Goal: Task Accomplishment & Management: Manage account settings

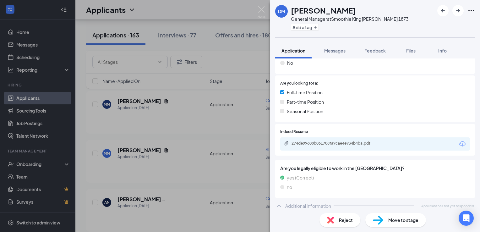
scroll to position [115, 0]
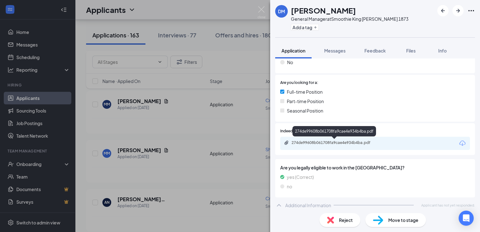
click at [369, 140] on div "274de99608b061708fa9cae4e934b4ba.pdf" at bounding box center [336, 142] width 88 height 5
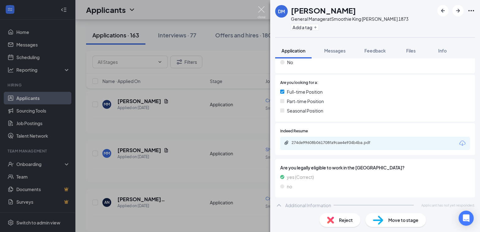
click at [260, 9] on img at bounding box center [262, 12] width 8 height 12
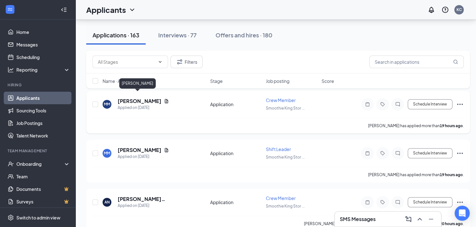
click at [132, 98] on h5 "[PERSON_NAME]" at bounding box center [140, 101] width 44 height 7
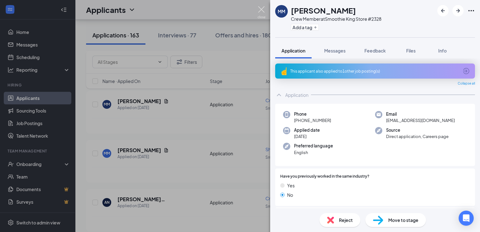
click at [262, 9] on img at bounding box center [262, 12] width 8 height 12
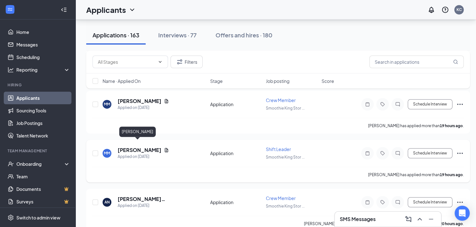
click at [130, 147] on h5 "[PERSON_NAME]" at bounding box center [140, 150] width 44 height 7
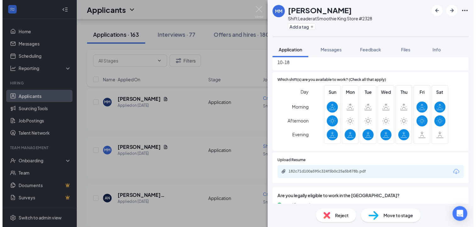
scroll to position [209, 0]
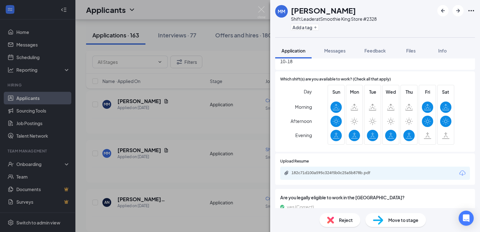
click at [335, 176] on div "182c71d100a595c324f5b0c25a5b878b.pdf" at bounding box center [375, 173] width 190 height 13
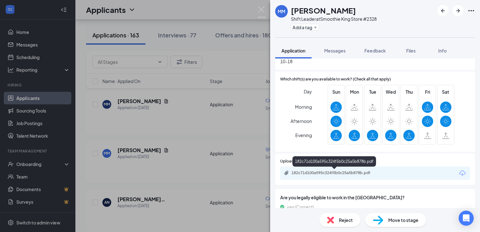
click at [339, 173] on div "182c71d100a595c324f5b0c25a5b878b.pdf" at bounding box center [336, 172] width 88 height 5
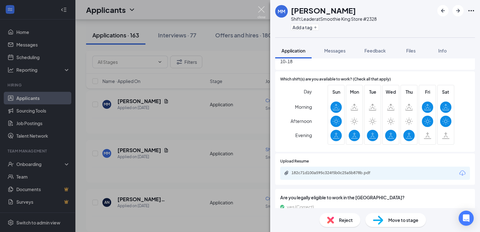
click at [261, 7] on img at bounding box center [262, 12] width 8 height 12
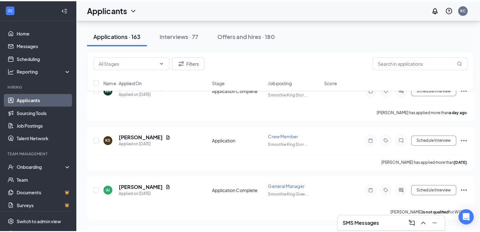
scroll to position [624, 0]
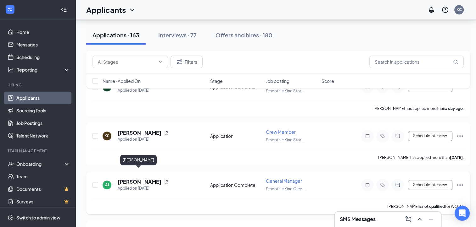
click at [142, 179] on h5 "[PERSON_NAME]" at bounding box center [140, 182] width 44 height 7
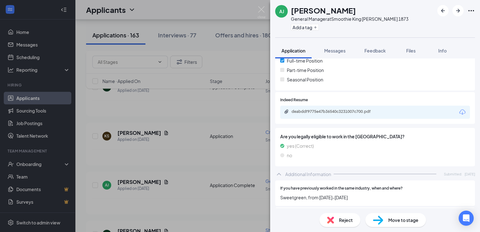
scroll to position [162, 0]
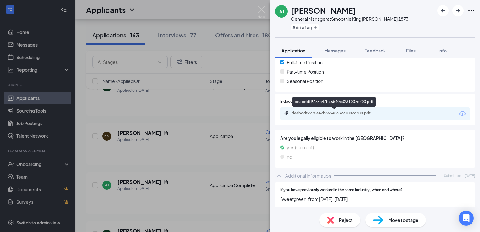
click at [367, 111] on div "deabddf9775e47b36540c3231007c700.pdf" at bounding box center [336, 113] width 88 height 5
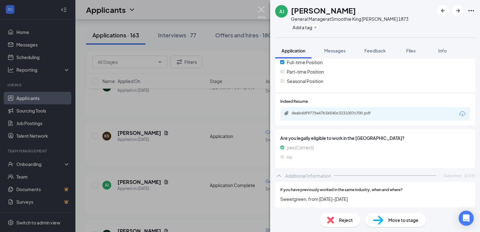
click at [260, 10] on img at bounding box center [262, 12] width 8 height 12
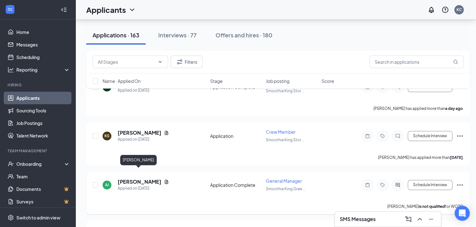
click at [138, 179] on h5 "[PERSON_NAME]" at bounding box center [140, 182] width 44 height 7
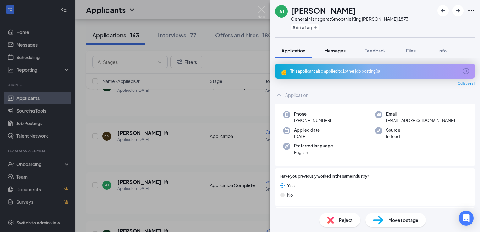
click at [335, 48] on span "Messages" at bounding box center [334, 51] width 21 height 6
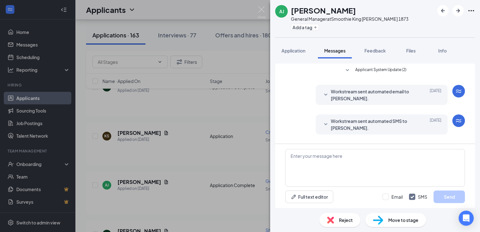
scroll to position [62, 0]
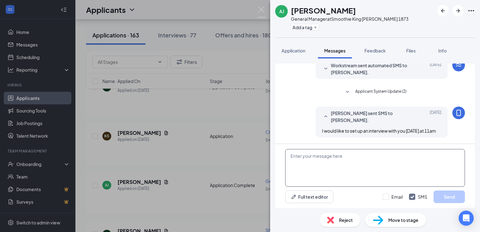
click at [310, 157] on textarea at bounding box center [375, 168] width 180 height 38
type textarea "I would like to set up an interview with you [DATE] at 5 PM"
click at [455, 197] on button "Send" at bounding box center [449, 197] width 31 height 13
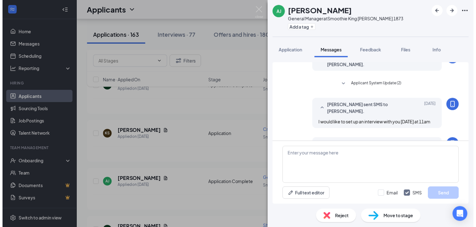
scroll to position [109, 0]
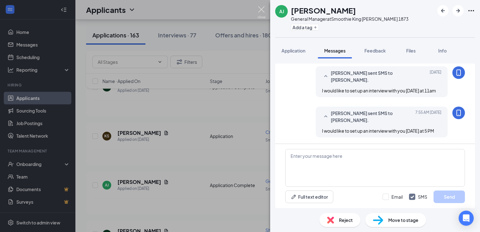
click at [258, 9] on img at bounding box center [262, 12] width 8 height 12
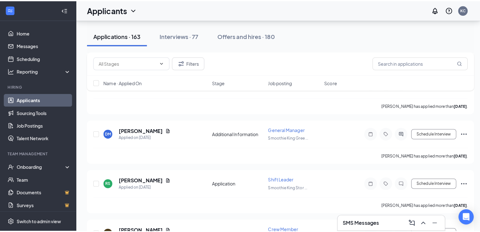
scroll to position [1024, 0]
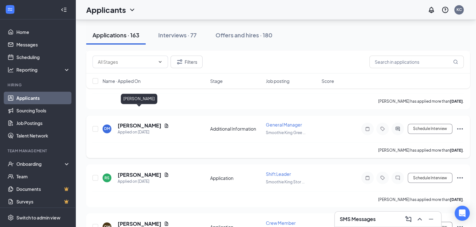
click at [130, 122] on h5 "[PERSON_NAME]" at bounding box center [140, 125] width 44 height 7
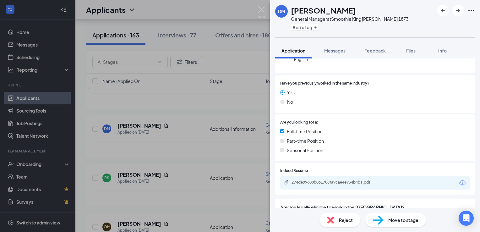
scroll to position [118, 0]
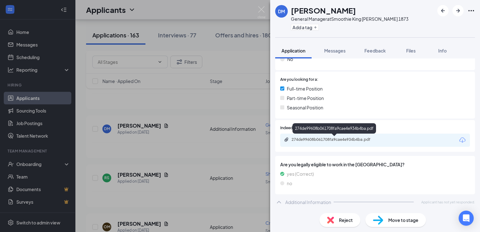
click at [331, 142] on div "274de99608b061708fa9cae4e934b4ba.pdf" at bounding box center [336, 139] width 88 height 5
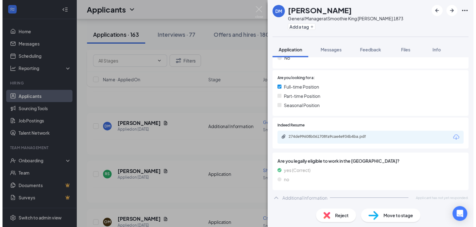
scroll to position [116, 0]
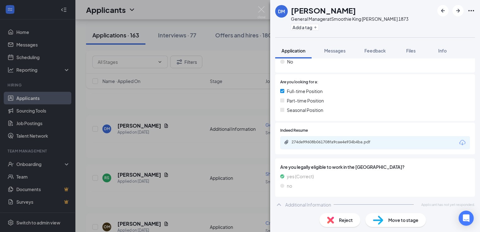
click at [262, 6] on div "DM Derek Messenger General Manager at Smoothie King Greenwood 1873 Add a tag Ap…" at bounding box center [240, 116] width 480 height 232
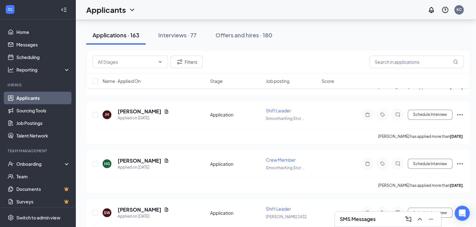
scroll to position [3457, 0]
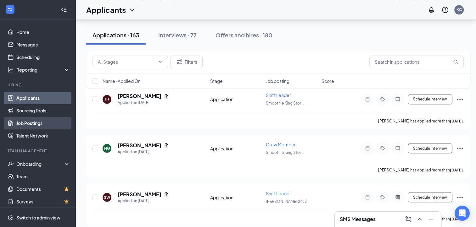
click at [21, 121] on link "Job Postings" at bounding box center [43, 123] width 54 height 13
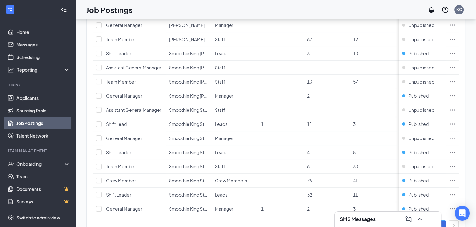
scroll to position [116, 0]
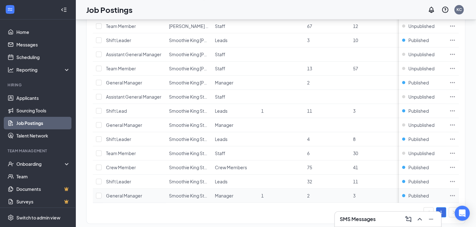
click at [134, 196] on span "General Manager" at bounding box center [124, 196] width 36 height 6
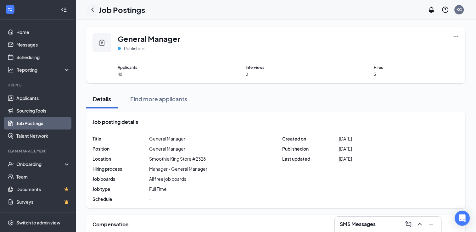
click at [90, 10] on icon "ChevronLeft" at bounding box center [93, 10] width 8 height 8
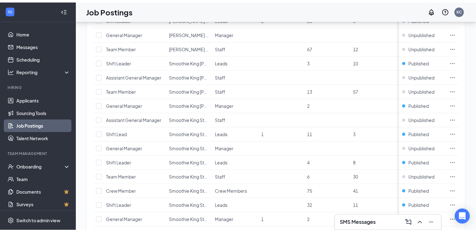
scroll to position [93, 0]
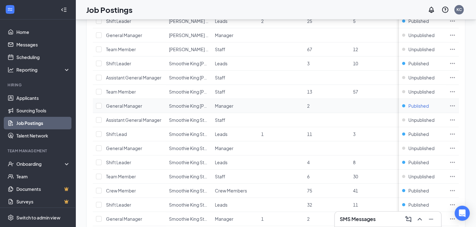
click at [409, 104] on div "Published" at bounding box center [415, 106] width 27 height 6
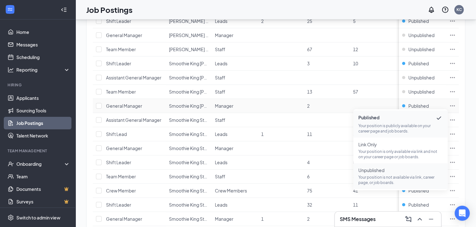
click at [369, 171] on span "Unpublished" at bounding box center [400, 170] width 84 height 6
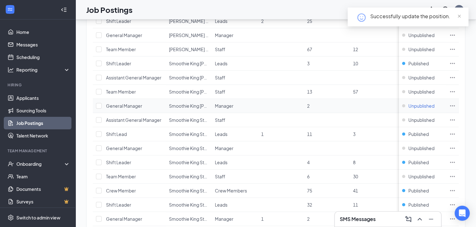
click at [407, 105] on div "Unpublished" at bounding box center [418, 106] width 32 height 6
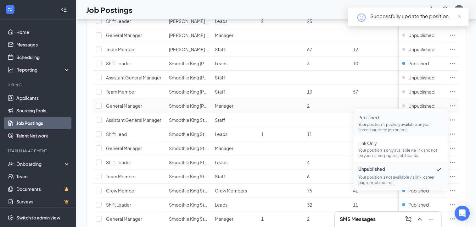
click at [367, 122] on p "Your position is publicly available on your career page and job boards." at bounding box center [400, 127] width 84 height 11
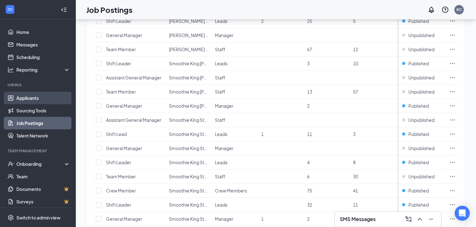
click at [29, 98] on link "Applicants" at bounding box center [43, 98] width 54 height 13
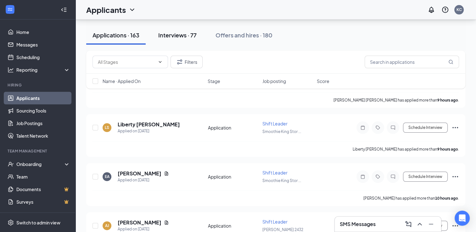
click at [177, 36] on div "Interviews · 77" at bounding box center [177, 35] width 38 height 8
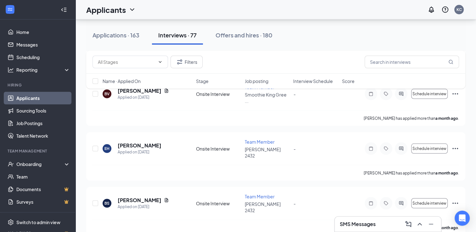
scroll to position [3602, 0]
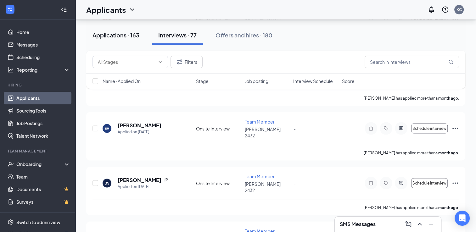
click at [112, 33] on div "Applications · 163" at bounding box center [115, 35] width 47 height 8
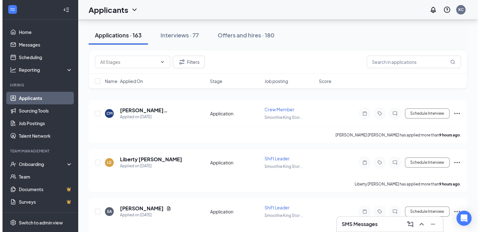
scroll to position [65, 0]
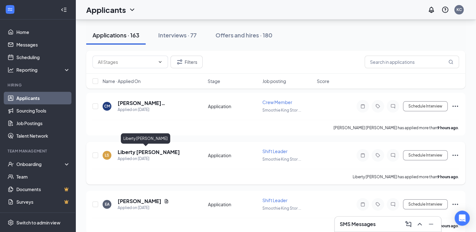
click at [145, 151] on h5 "Liberty [PERSON_NAME]" at bounding box center [149, 152] width 62 height 7
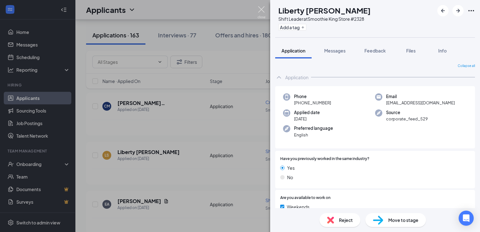
click at [262, 9] on img at bounding box center [262, 12] width 8 height 12
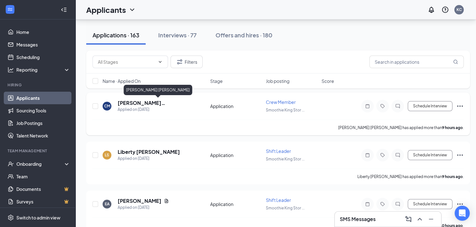
click at [143, 102] on h5 "[PERSON_NAME] [PERSON_NAME]" at bounding box center [155, 103] width 75 height 7
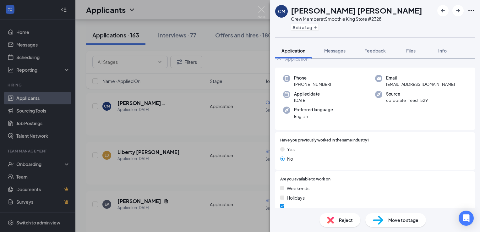
scroll to position [8, 0]
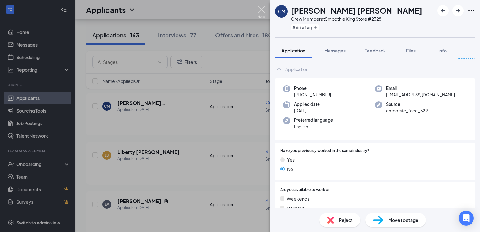
click at [262, 10] on img at bounding box center [262, 12] width 8 height 12
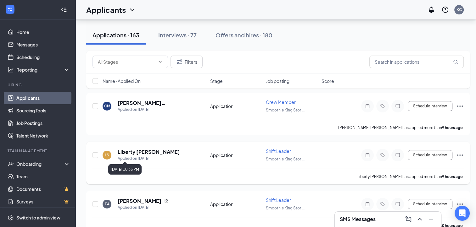
click at [140, 156] on div "Applied on [DATE]" at bounding box center [149, 159] width 62 height 6
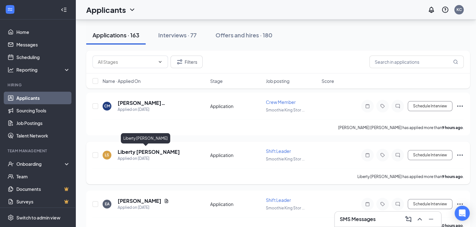
click at [132, 152] on h5 "Liberty [PERSON_NAME]" at bounding box center [149, 152] width 62 height 7
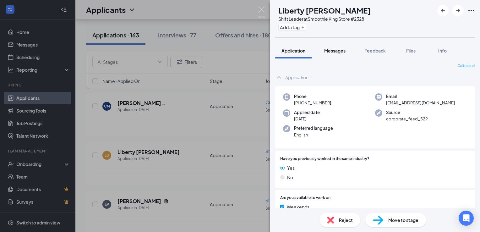
click at [336, 49] on span "Messages" at bounding box center [334, 51] width 21 height 6
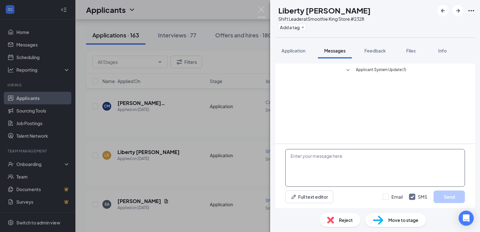
click at [305, 155] on textarea at bounding box center [375, 168] width 180 height 38
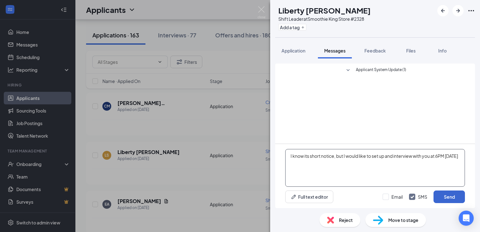
type textarea "I know its short notice, but I would like to set up and interview with you at 6…"
click at [449, 200] on button "Send" at bounding box center [449, 197] width 31 height 13
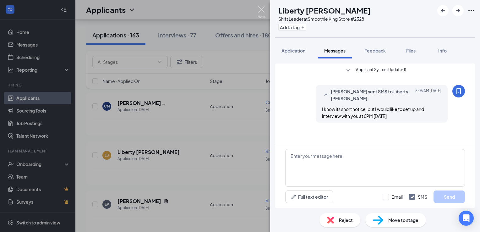
click at [261, 11] on img at bounding box center [262, 12] width 8 height 12
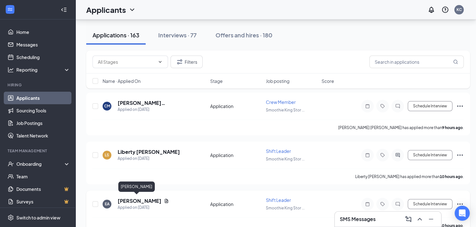
click at [127, 200] on h5 "[PERSON_NAME]" at bounding box center [140, 201] width 44 height 7
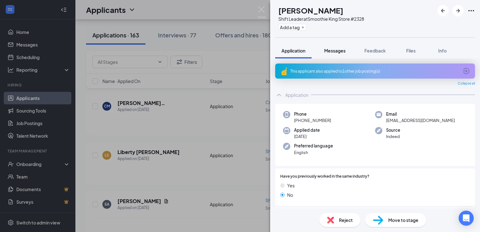
click at [335, 50] on span "Messages" at bounding box center [334, 51] width 21 height 6
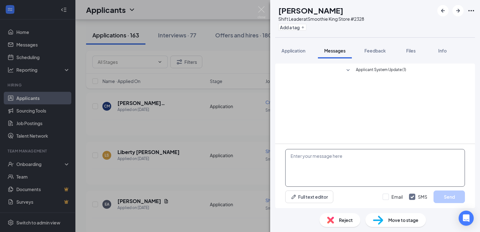
click at [306, 155] on textarea at bounding box center [375, 168] width 180 height 38
click at [258, 7] on img at bounding box center [262, 12] width 8 height 12
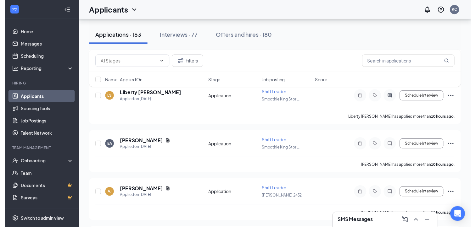
scroll to position [126, 0]
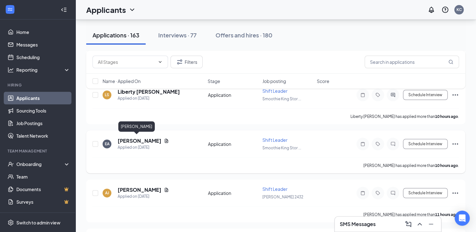
click at [129, 139] on h5 "[PERSON_NAME]" at bounding box center [140, 140] width 44 height 7
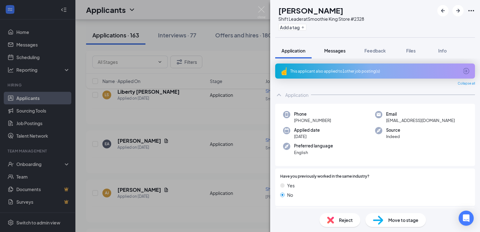
click at [338, 52] on span "Messages" at bounding box center [334, 51] width 21 height 6
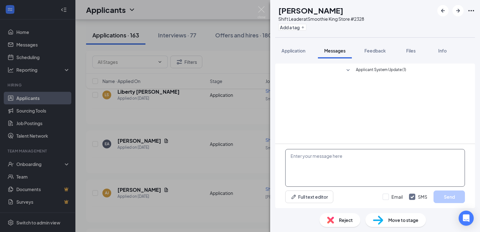
click at [316, 157] on textarea at bounding box center [375, 168] width 180 height 38
type textarea "I would like to set up an interview with you [DATE] at 6:30pm"
click at [448, 196] on button "Send" at bounding box center [449, 197] width 31 height 13
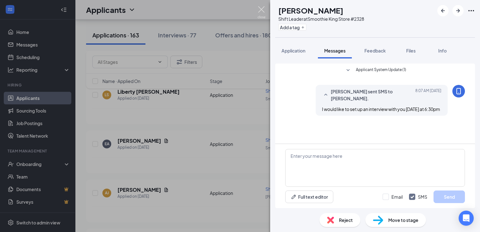
click at [262, 10] on img at bounding box center [262, 12] width 8 height 12
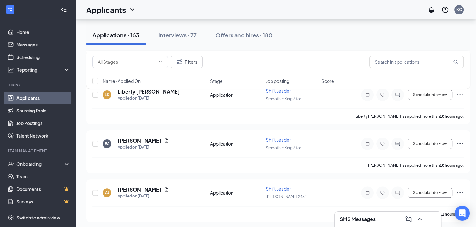
click at [360, 221] on h3 "SMS Messages" at bounding box center [358, 219] width 36 height 7
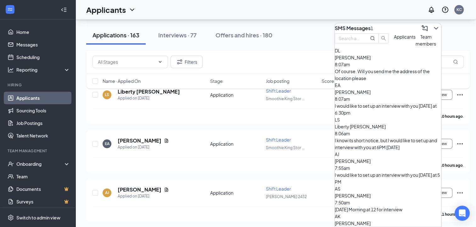
click at [370, 60] on span "[PERSON_NAME]" at bounding box center [353, 58] width 36 height 6
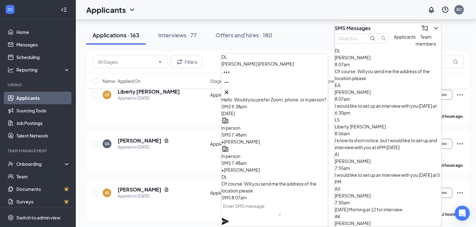
click at [278, 214] on textarea at bounding box center [250, 208] width 59 height 15
type textarea "[STREET_ADDRESS] [GEOGRAPHIC_DATA]"
click at [229, 218] on icon "Plane" at bounding box center [225, 221] width 7 height 7
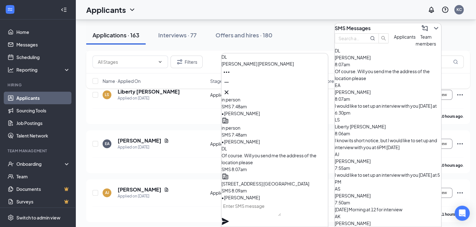
click at [276, 89] on div "DL [PERSON_NAME]" at bounding box center [274, 75] width 106 height 44
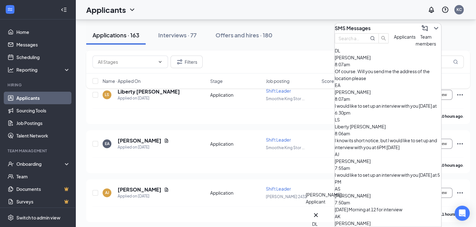
click at [319, 212] on icon "Cross" at bounding box center [316, 216] width 8 height 8
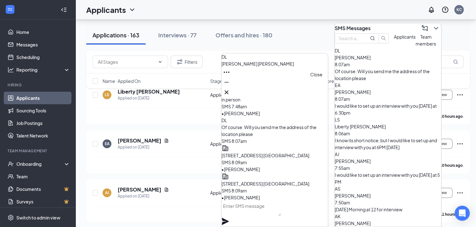
click at [228, 91] on icon "Cross" at bounding box center [226, 93] width 4 height 4
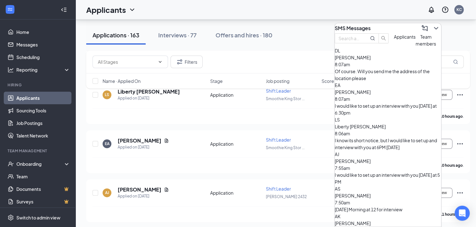
click at [396, 23] on div "SMS Messages" at bounding box center [388, 28] width 106 height 10
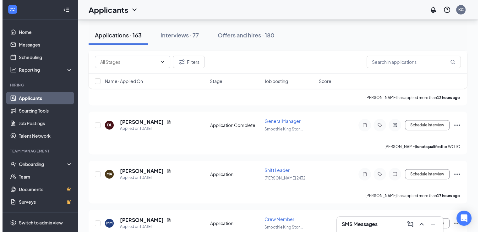
scroll to position [302, 0]
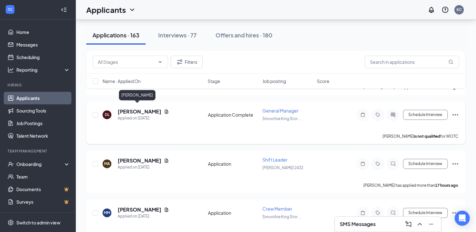
click at [129, 108] on h5 "[PERSON_NAME]" at bounding box center [140, 111] width 44 height 7
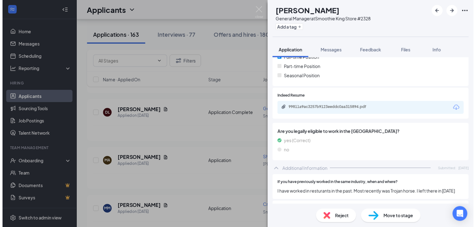
scroll to position [150, 0]
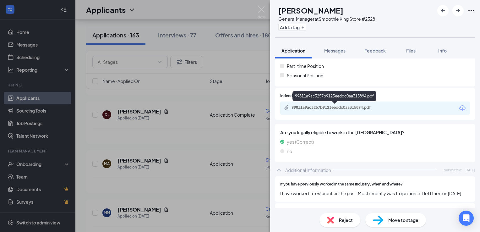
click at [354, 108] on div "99811a9ac3257b9123eeddc0aa315894.pdf" at bounding box center [336, 107] width 88 height 5
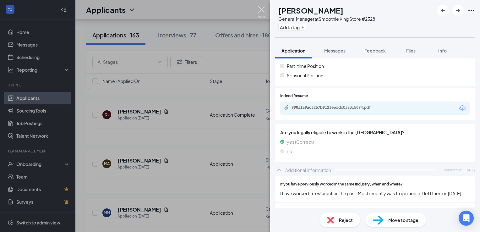
click at [262, 8] on img at bounding box center [262, 12] width 8 height 12
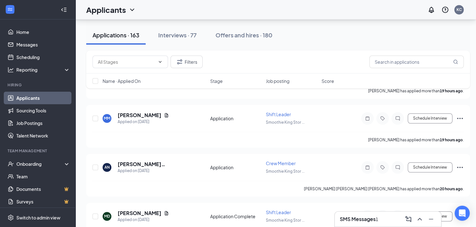
scroll to position [453, 0]
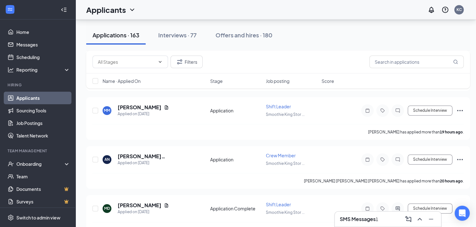
click at [365, 217] on h3 "SMS Messages" at bounding box center [358, 219] width 36 height 7
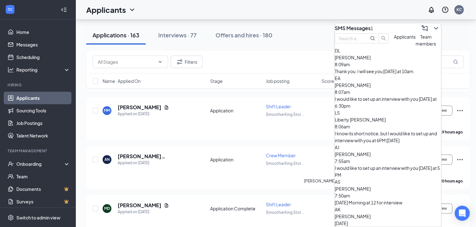
click at [397, 75] on div "[PERSON_NAME] 8:09am Thank you. I will see you [DATE] at 10am." at bounding box center [388, 64] width 106 height 21
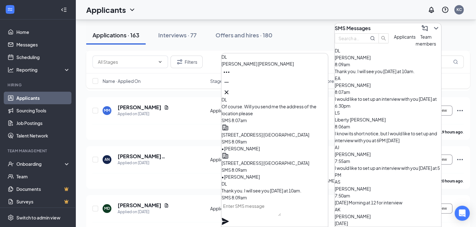
click at [248, 216] on textarea at bounding box center [250, 208] width 59 height 15
type textarea "ok"
click at [229, 218] on icon "Plane" at bounding box center [225, 221] width 7 height 7
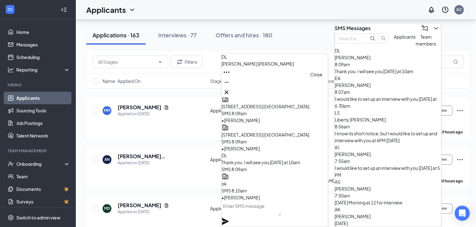
click at [230, 90] on icon "Cross" at bounding box center [227, 93] width 8 height 8
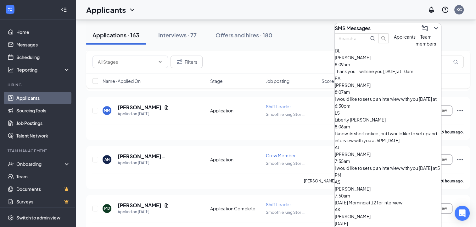
click at [400, 23] on div "SMS Messages" at bounding box center [388, 28] width 106 height 10
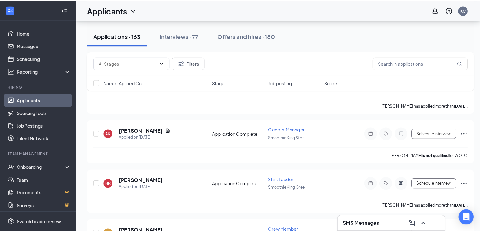
scroll to position [823, 0]
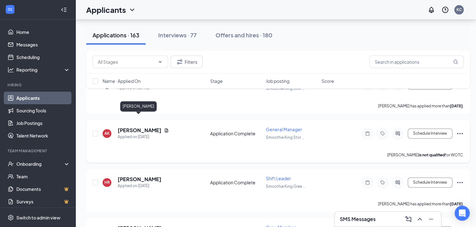
click at [136, 127] on h5 "[PERSON_NAME]" at bounding box center [140, 130] width 44 height 7
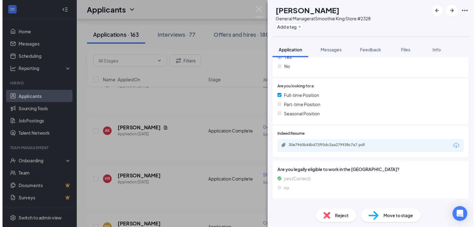
scroll to position [107, 0]
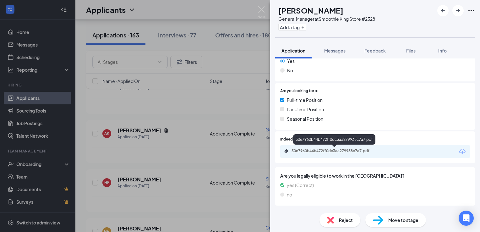
click at [356, 151] on div "30e7960b44b472ff0dc3aa279938c7a7.pdf" at bounding box center [336, 150] width 88 height 5
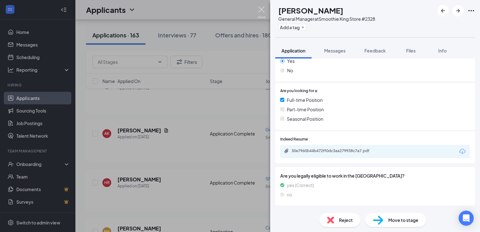
click at [260, 10] on img at bounding box center [262, 12] width 8 height 12
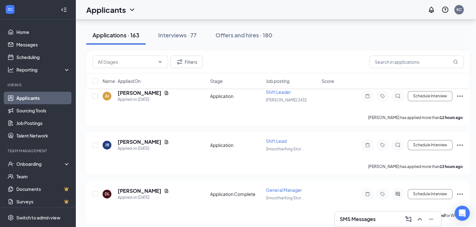
scroll to position [215, 0]
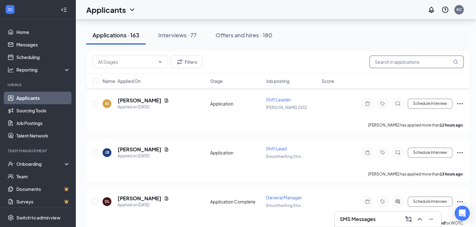
click at [400, 63] on input "text" at bounding box center [416, 62] width 94 height 13
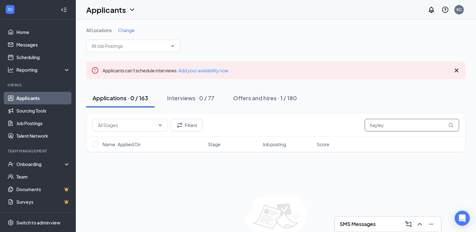
type input "hayley"
click at [29, 98] on link "Applicants" at bounding box center [43, 98] width 54 height 13
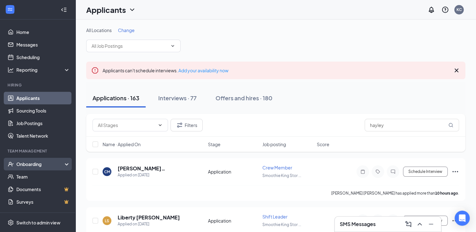
click at [29, 160] on div "Onboarding" at bounding box center [37, 164] width 75 height 13
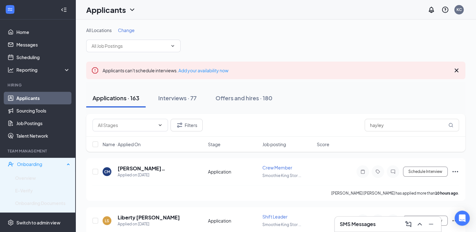
click at [25, 163] on div "Onboarding" at bounding box center [41, 164] width 48 height 6
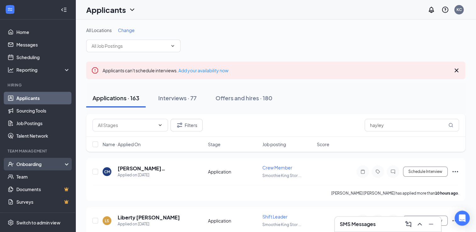
click at [25, 163] on div "Onboarding" at bounding box center [40, 164] width 48 height 6
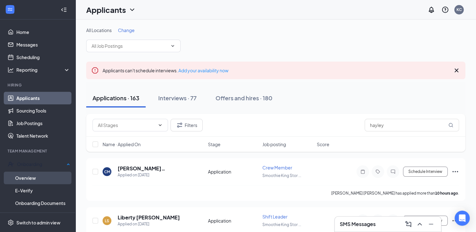
click at [25, 175] on link "Overview" at bounding box center [42, 178] width 55 height 13
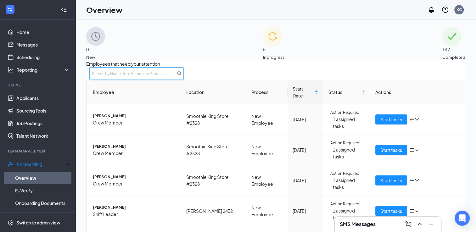
click at [184, 80] on input "text" at bounding box center [136, 73] width 94 height 13
click at [127, 119] on span "[PERSON_NAME]" at bounding box center [134, 116] width 83 height 6
